Goal: Navigation & Orientation: Find specific page/section

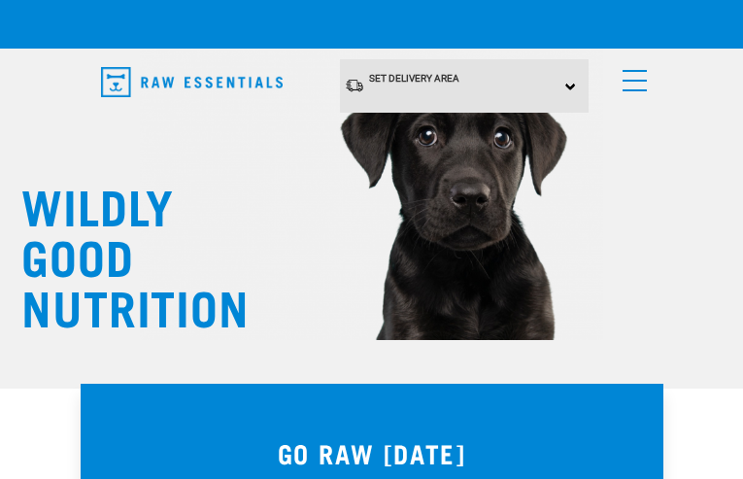
type input "[EMAIL_ADDRESS][DOMAIN_NAME]"
type input "lLyUUfbFWT"
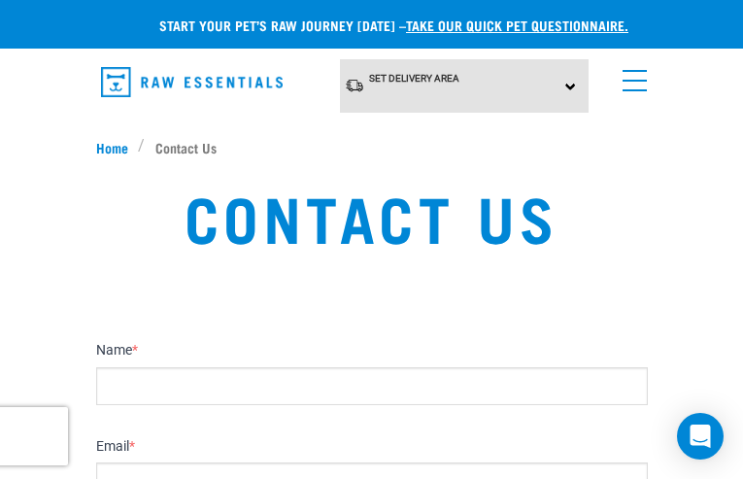
type input "AMrMqauQSTCby"
type input "[EMAIL_ADDRESS][DOMAIN_NAME]"
type input "HKMNsEatGubUQW"
